Goal: Find specific page/section: Find specific page/section

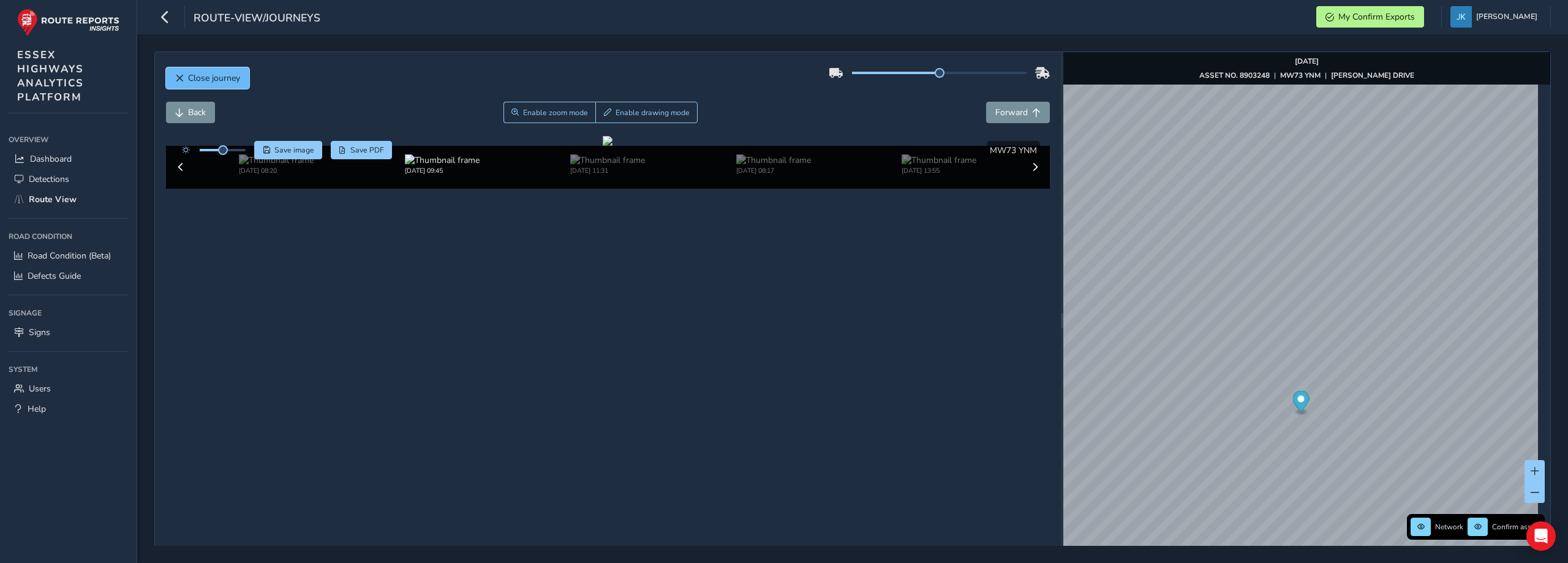
click at [199, 82] on span "Close journey" at bounding box center [214, 78] width 52 height 12
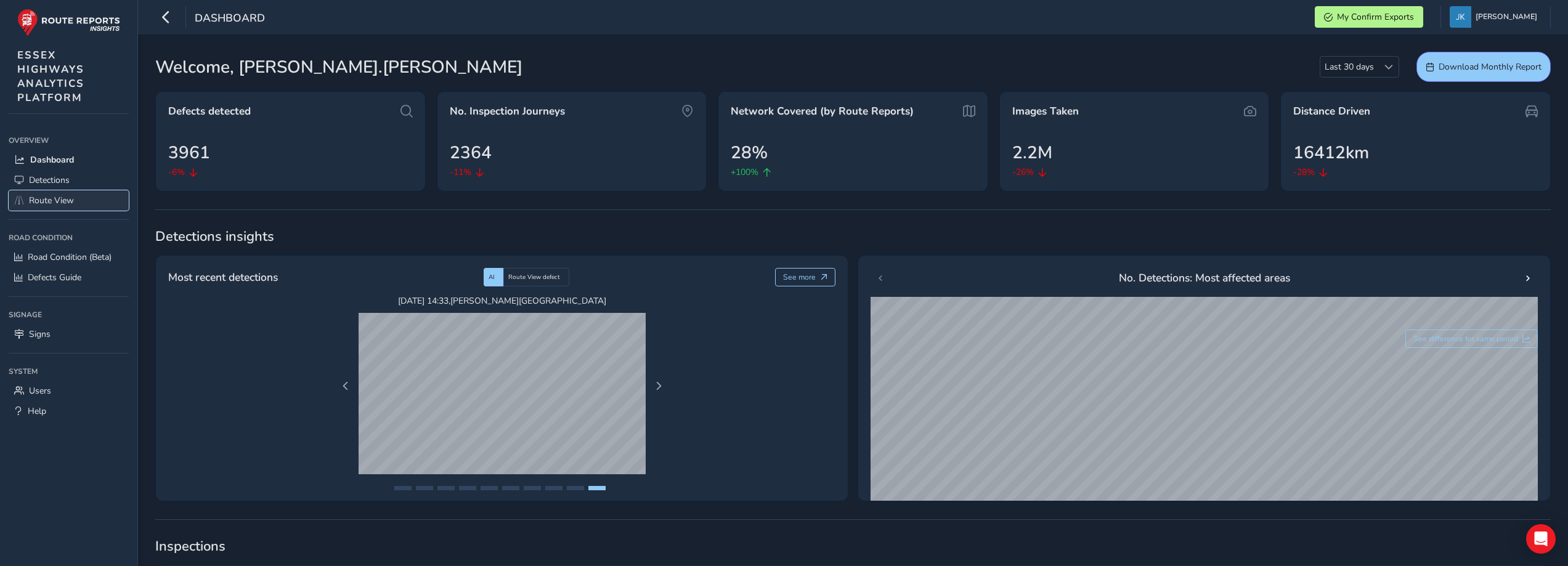
click at [48, 195] on span "Route View" at bounding box center [51, 201] width 45 height 12
